Goal: Find specific page/section: Find specific page/section

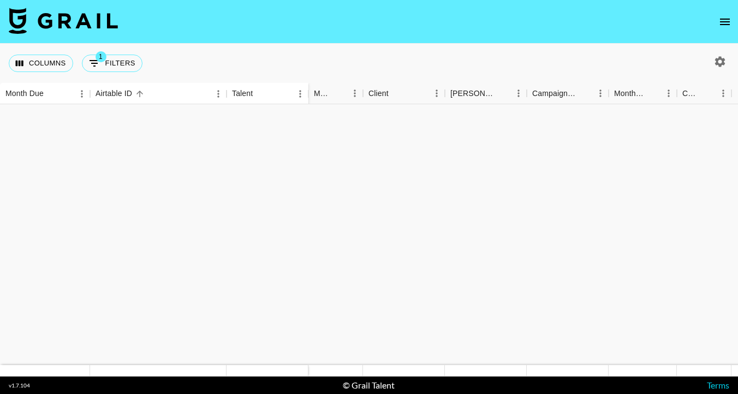
scroll to position [364, 0]
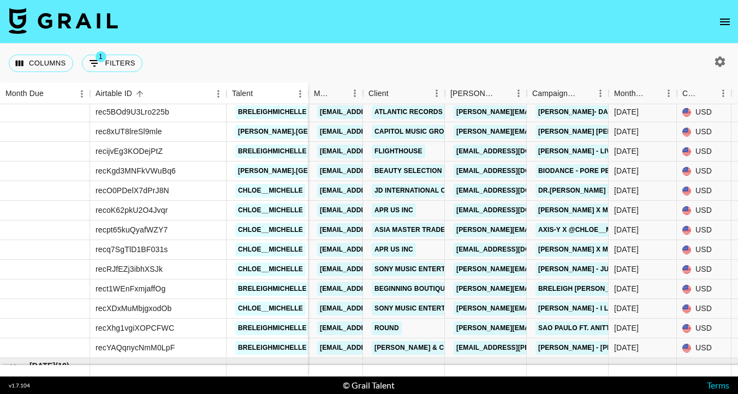
click at [733, 20] on button "open drawer" at bounding box center [725, 22] width 22 height 22
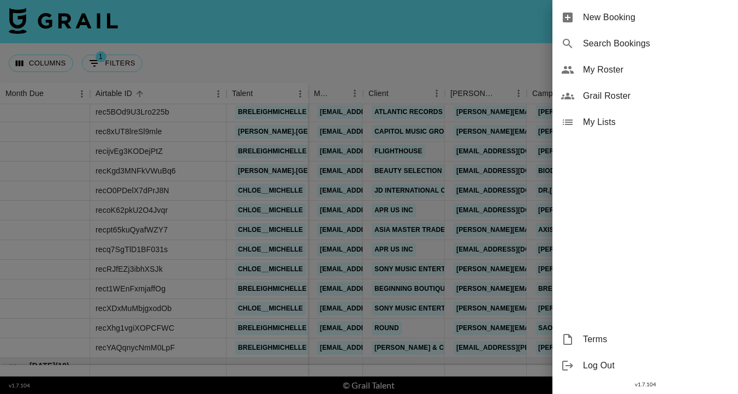
click at [612, 72] on span "My Roster" at bounding box center [656, 69] width 146 height 13
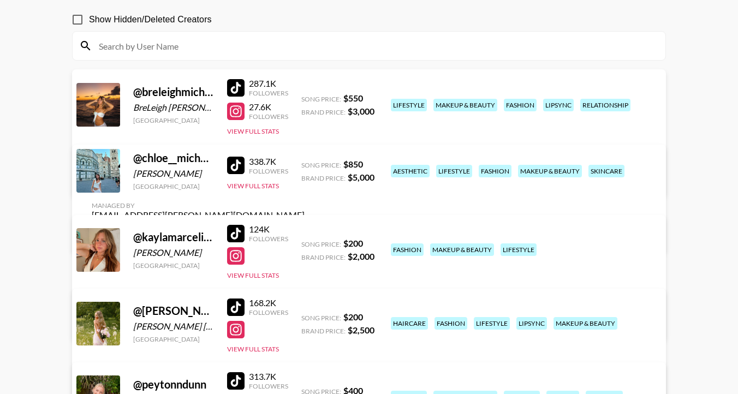
scroll to position [98, 0]
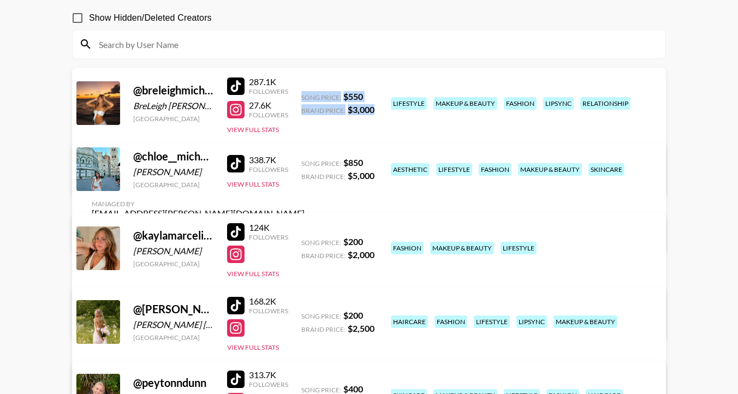
drag, startPoint x: 299, startPoint y: 96, endPoint x: 379, endPoint y: 113, distance: 81.6
click at [379, 113] on div "@ breleighmichelle BreLeigh [PERSON_NAME] [GEOGRAPHIC_DATA] 287.1K Followers 27…" at bounding box center [369, 131] width 594 height 127
click at [356, 126] on div "@ breleighmichelle BreLeigh [PERSON_NAME] [GEOGRAPHIC_DATA] 287.1K Followers 27…" at bounding box center [369, 131] width 594 height 127
drag, startPoint x: 297, startPoint y: 93, endPoint x: 373, endPoint y: 120, distance: 80.5
click at [373, 120] on div "@ breleighmichelle BreLeigh [PERSON_NAME] [GEOGRAPHIC_DATA] 287.1K Followers 27…" at bounding box center [369, 131] width 594 height 127
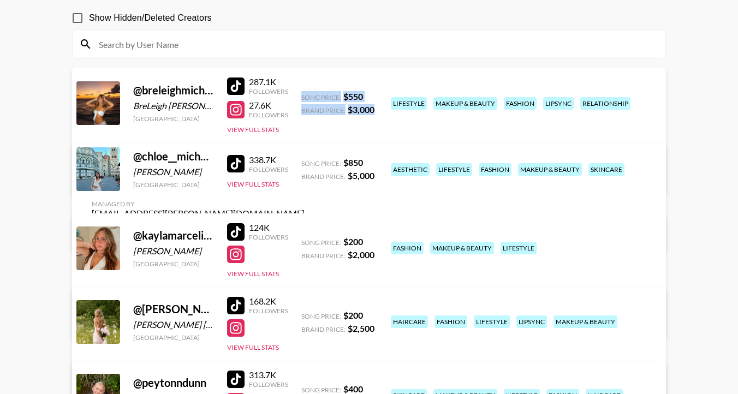
click at [338, 130] on div "@ breleighmichelle BreLeigh [PERSON_NAME] [GEOGRAPHIC_DATA] 287.1K Followers 27…" at bounding box center [369, 131] width 594 height 127
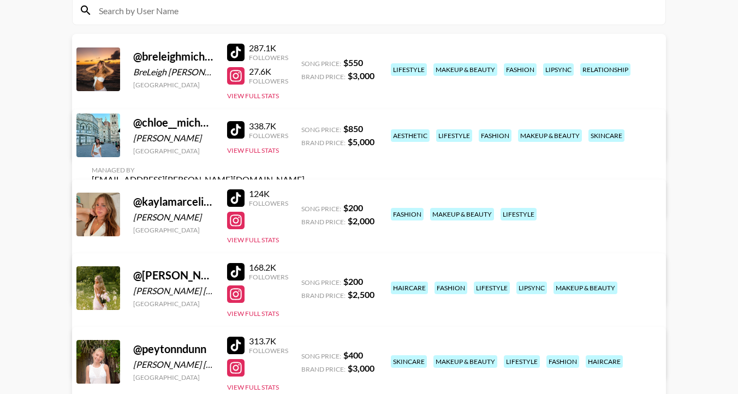
scroll to position [134, 0]
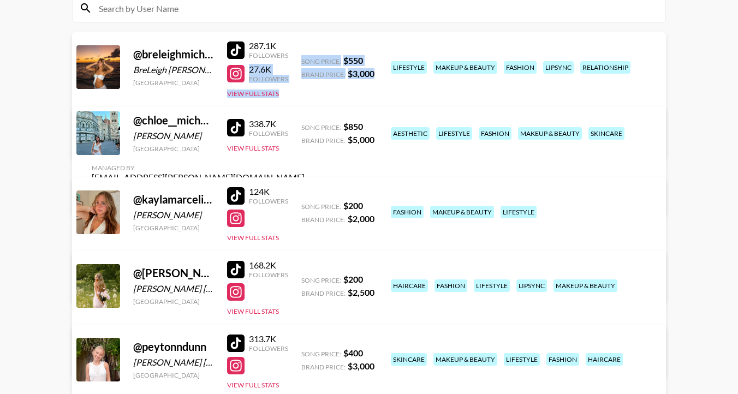
drag, startPoint x: 291, startPoint y: 57, endPoint x: 366, endPoint y: 86, distance: 80.9
click at [368, 86] on div "@ breleighmichelle BreLeigh [PERSON_NAME] [GEOGRAPHIC_DATA] 287.1K Followers 27…" at bounding box center [369, 95] width 594 height 127
click at [326, 98] on div "@ breleighmichelle BreLeigh [PERSON_NAME] [GEOGRAPHIC_DATA] 287.1K Followers 27…" at bounding box center [369, 95] width 594 height 127
drag, startPoint x: 299, startPoint y: 52, endPoint x: 363, endPoint y: 88, distance: 72.6
click at [363, 88] on div "@ breleighmichelle BreLeigh [PERSON_NAME] [GEOGRAPHIC_DATA] 287.1K Followers 27…" at bounding box center [369, 95] width 594 height 127
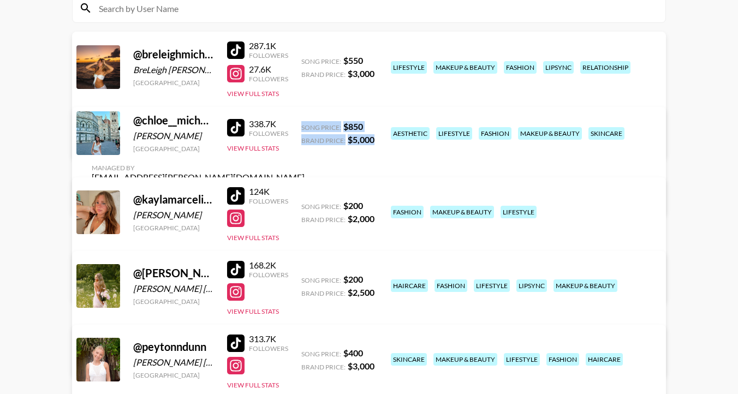
drag, startPoint x: 299, startPoint y: 130, endPoint x: 375, endPoint y: 152, distance: 78.5
click at [375, 153] on div "@ [PERSON_NAME] [GEOGRAPHIC_DATA] 338.7K Followers View Full Stats Song Price: …" at bounding box center [369, 161] width 594 height 109
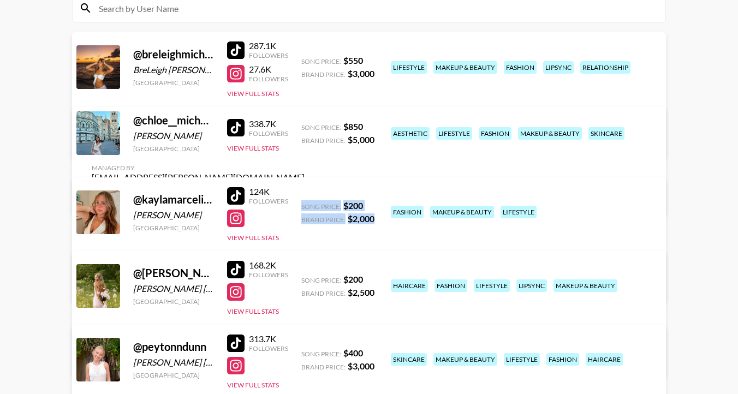
drag, startPoint x: 300, startPoint y: 201, endPoint x: 375, endPoint y: 224, distance: 78.4
click at [377, 226] on div "@ kaylamarcelina [PERSON_NAME] [GEOGRAPHIC_DATA] 124K Followers View Full Stats…" at bounding box center [369, 241] width 594 height 126
click at [352, 283] on strong "$ 200" at bounding box center [354, 279] width 20 height 10
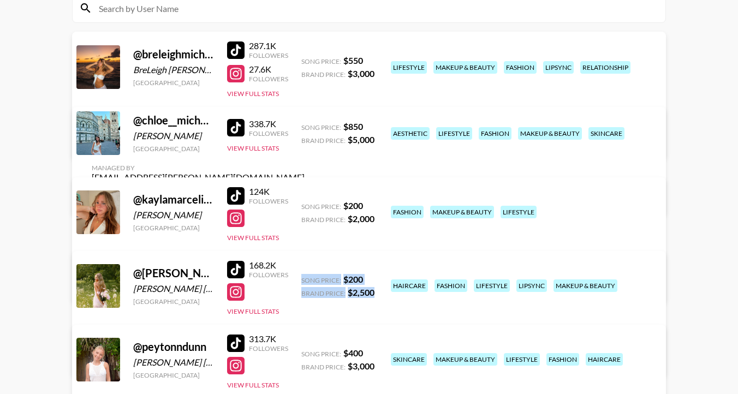
drag, startPoint x: 299, startPoint y: 275, endPoint x: 372, endPoint y: 300, distance: 78.1
click at [372, 300] on div "@ [PERSON_NAME].[GEOGRAPHIC_DATA][PERSON_NAME] [GEOGRAPHIC_DATA] [GEOGRAPHIC_DA…" at bounding box center [369, 314] width 594 height 126
click at [675, 239] on main "[PERSON_NAME] 's Roster: Show Hidden/Deleted Creators @ breleighmichelle BreLei…" at bounding box center [369, 167] width 738 height 516
